Goal: Find specific page/section: Find specific page/section

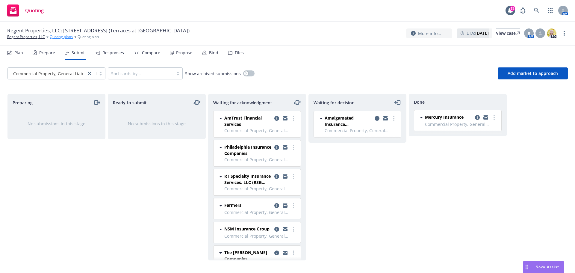
click at [66, 38] on link "Quoting plans" at bounding box center [61, 36] width 23 height 5
